Goal: Transaction & Acquisition: Purchase product/service

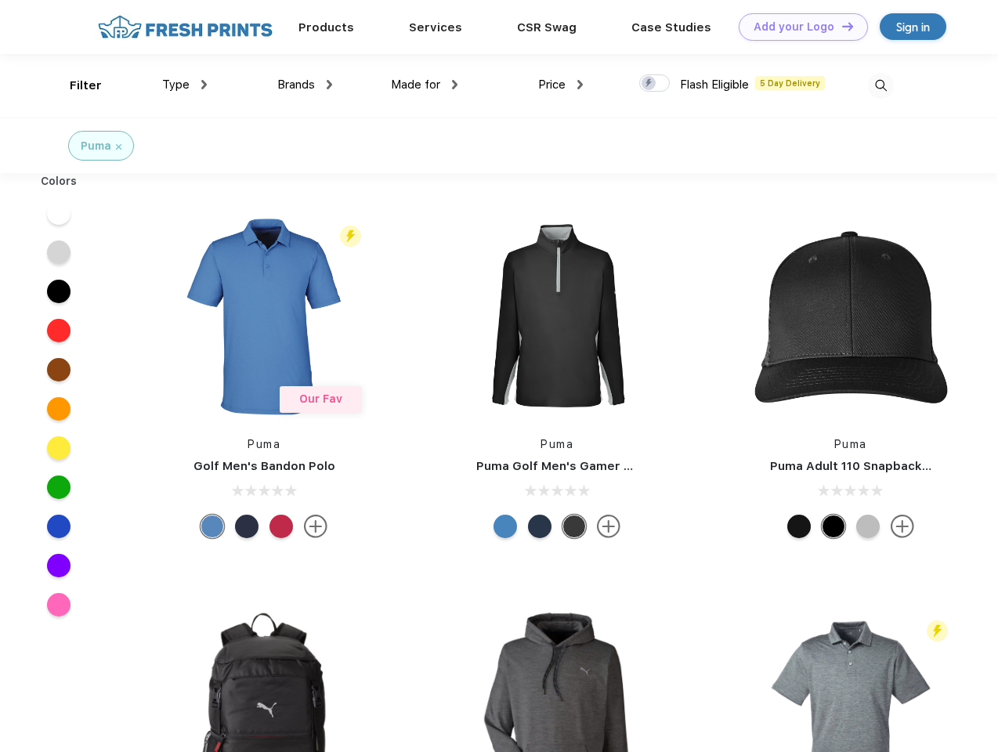
scroll to position [1, 0]
click at [797, 27] on link "Add your Logo Design Tool" at bounding box center [803, 26] width 129 height 27
click at [0, 0] on div "Design Tool" at bounding box center [0, 0] width 0 height 0
click at [840, 26] on link "Add your Logo Design Tool" at bounding box center [803, 26] width 129 height 27
click at [75, 85] on div "Filter" at bounding box center [86, 86] width 32 height 18
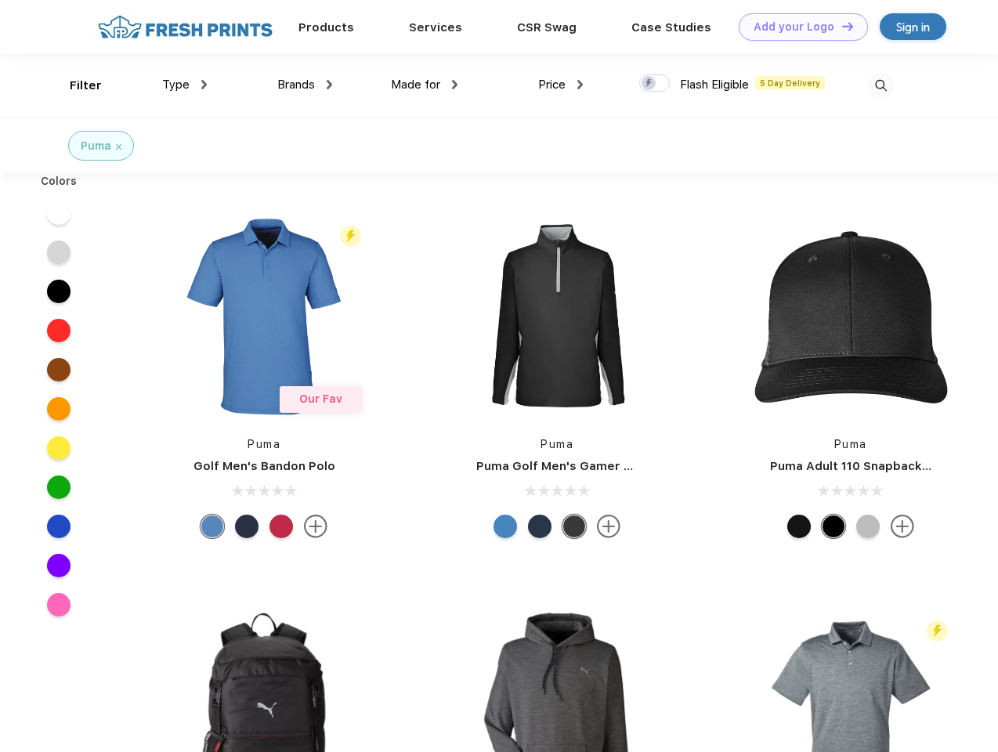
click at [185, 85] on span "Type" at bounding box center [175, 85] width 27 height 14
click at [305, 85] on span "Brands" at bounding box center [296, 85] width 38 height 14
click at [424, 85] on span "Made for" at bounding box center [415, 85] width 49 height 14
click at [561, 85] on span "Price" at bounding box center [551, 85] width 27 height 14
click at [655, 84] on div at bounding box center [654, 82] width 31 height 17
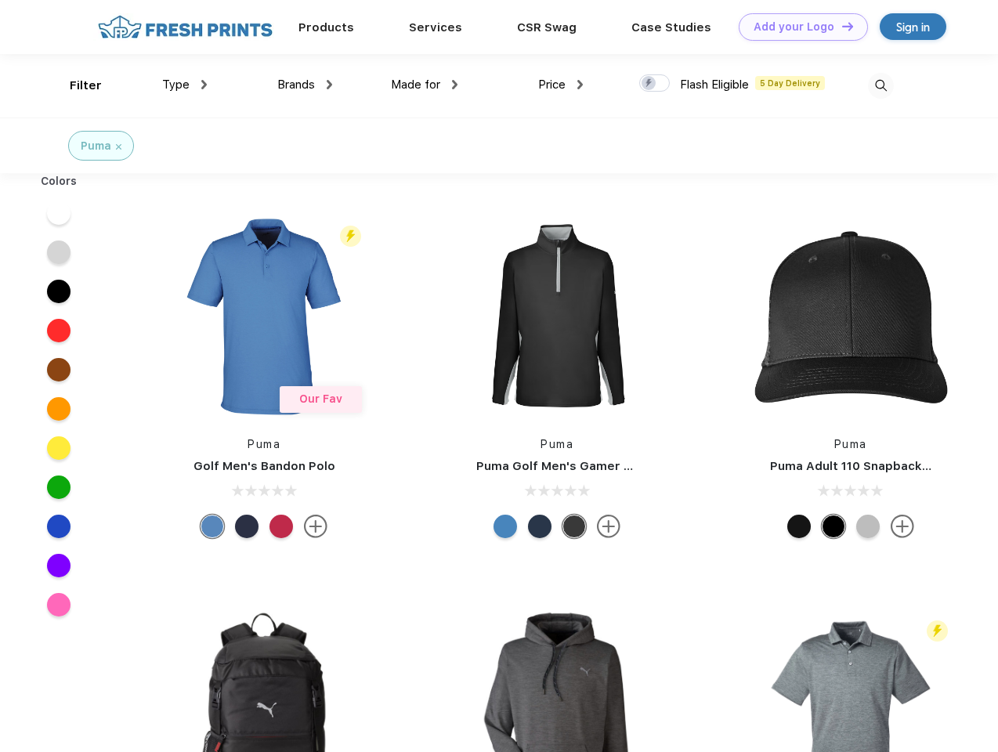
click at [649, 84] on input "checkbox" at bounding box center [644, 79] width 10 height 10
click at [880, 85] on img at bounding box center [881, 86] width 26 height 26
